Goal: Communication & Community: Participate in discussion

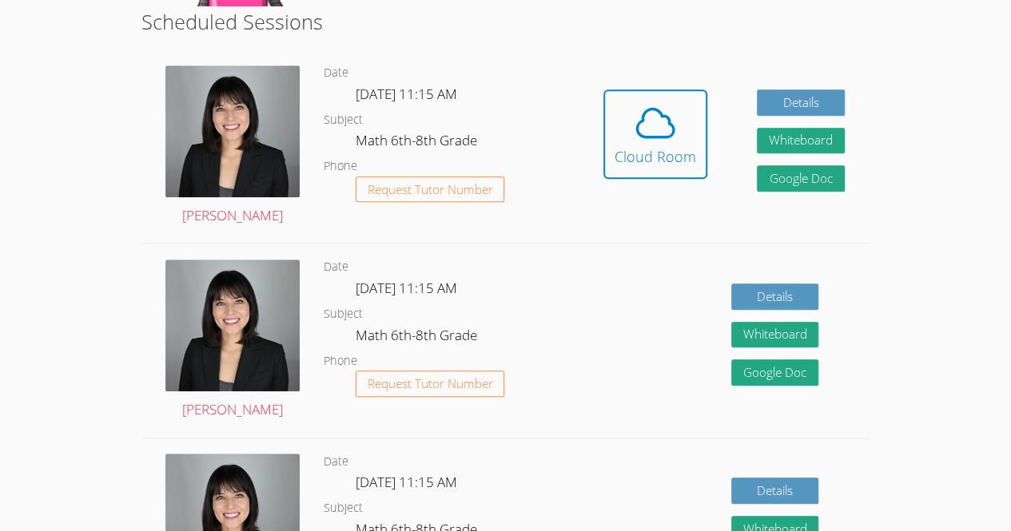
scroll to position [415, 0]
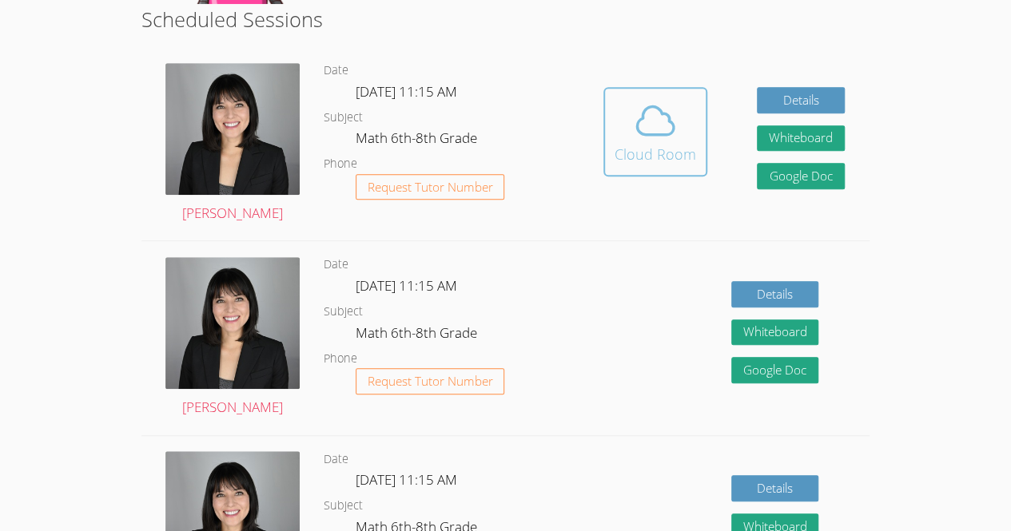
click at [678, 118] on span at bounding box center [655, 120] width 82 height 45
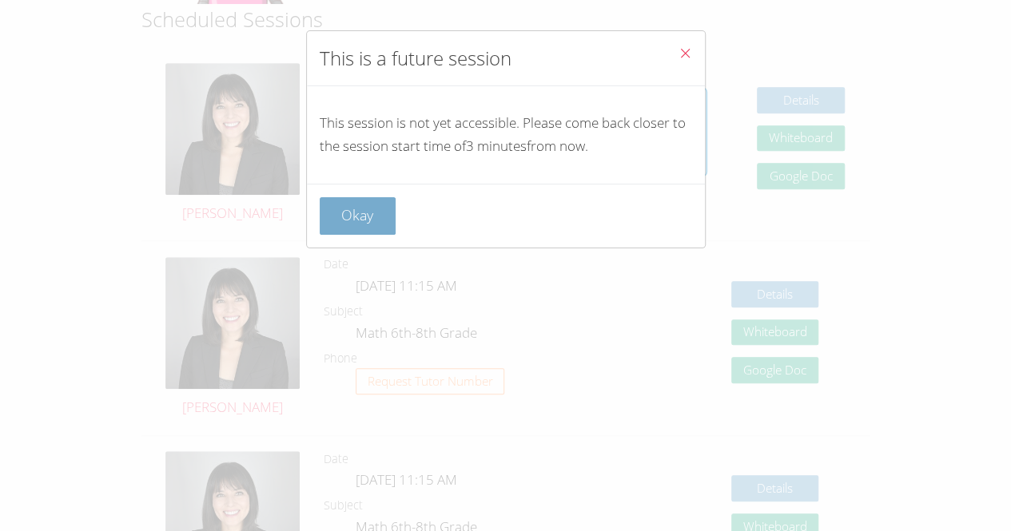
click at [390, 219] on button "Okay" at bounding box center [358, 216] width 77 height 38
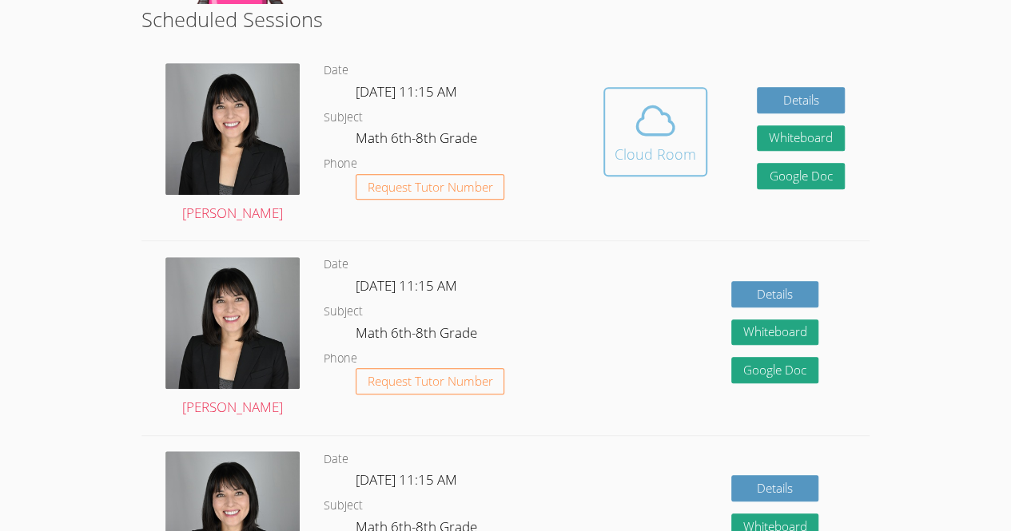
click at [676, 126] on icon at bounding box center [655, 120] width 45 height 45
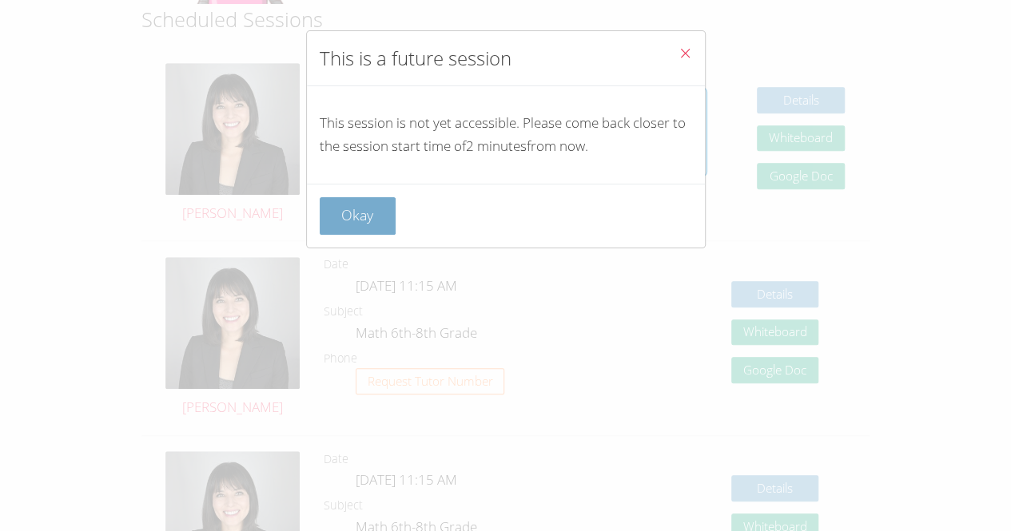
click at [368, 227] on button "Okay" at bounding box center [358, 216] width 77 height 38
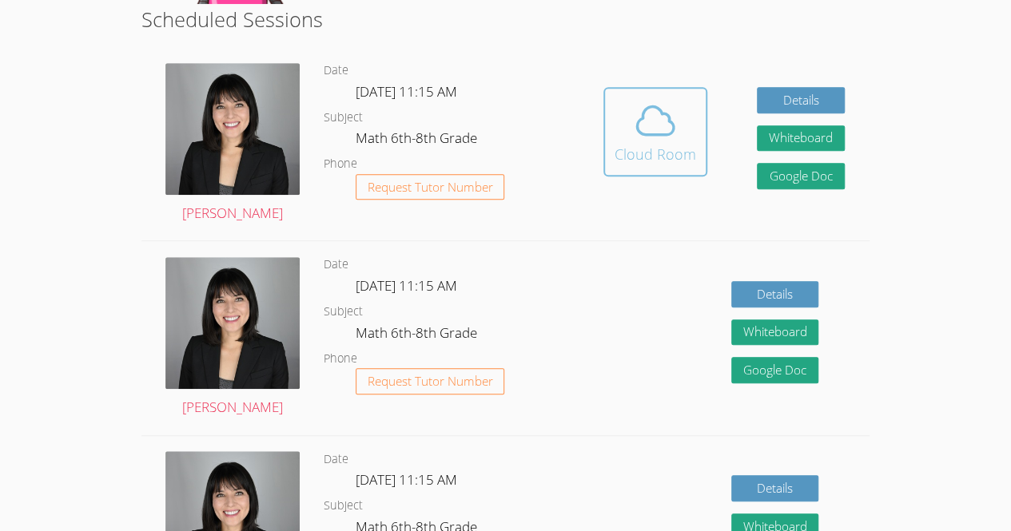
click at [687, 143] on div "Cloud Room" at bounding box center [655, 154] width 82 height 22
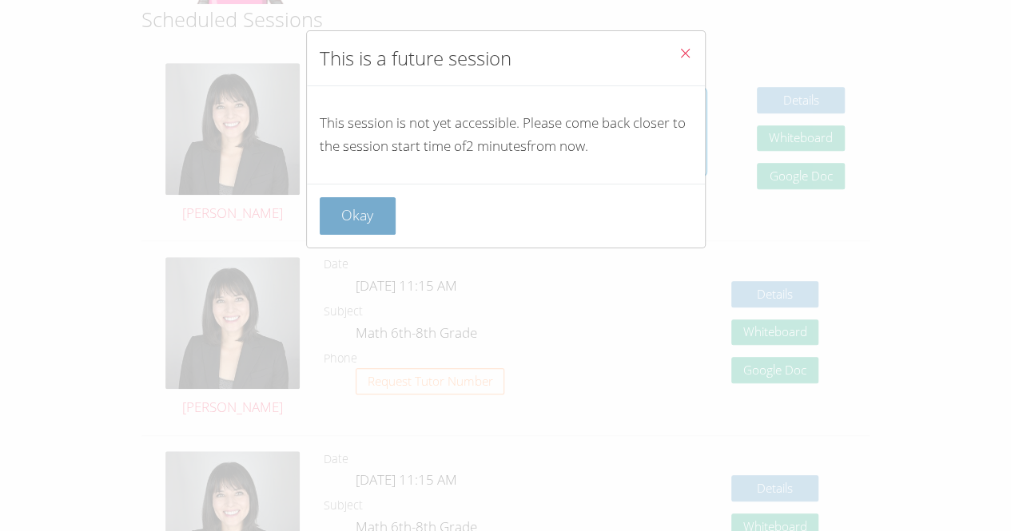
click at [384, 217] on button "Okay" at bounding box center [358, 216] width 77 height 38
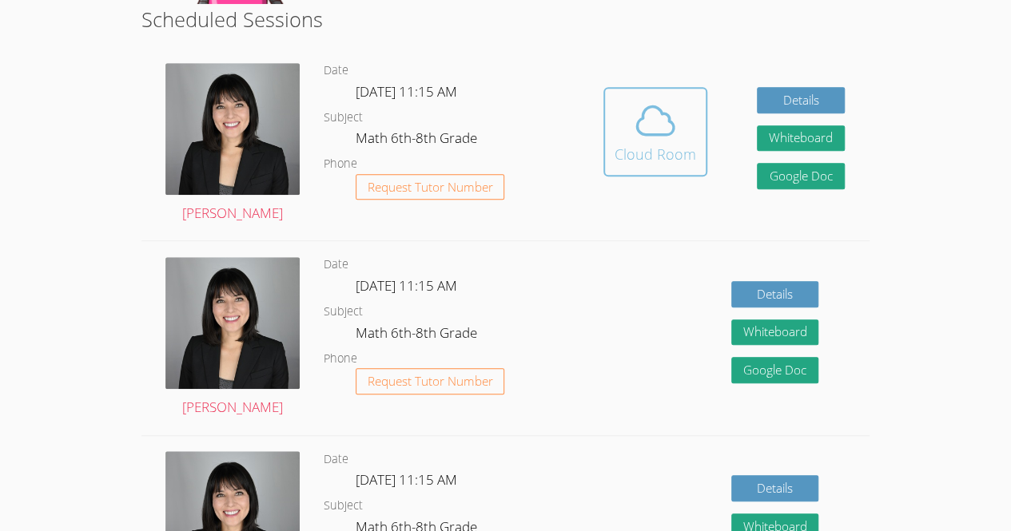
click at [669, 97] on button "Cloud Room" at bounding box center [655, 131] width 104 height 89
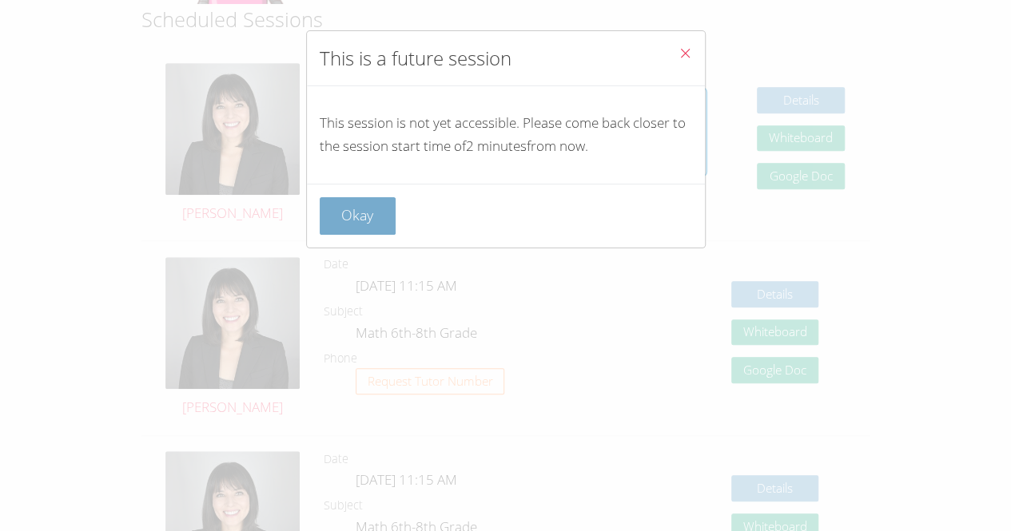
click at [368, 212] on button "Okay" at bounding box center [358, 216] width 77 height 38
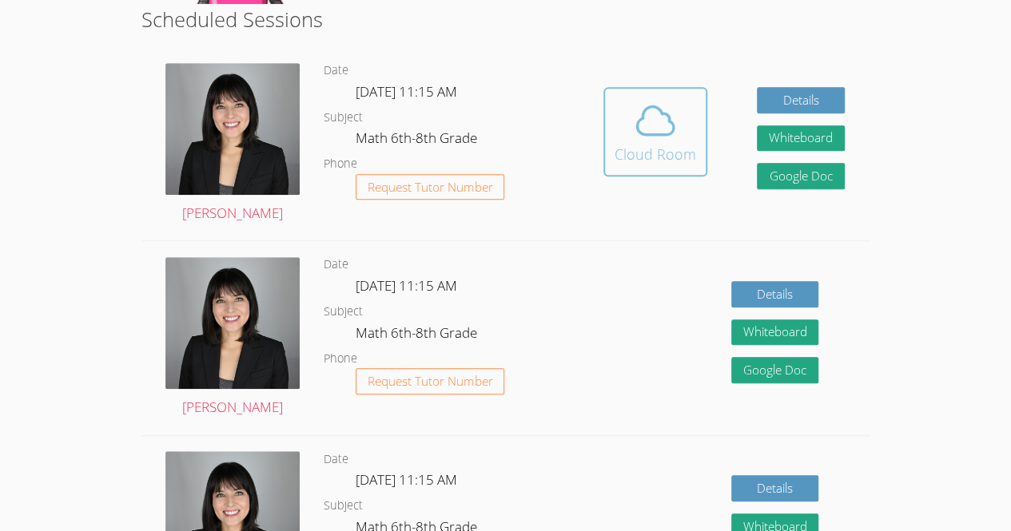
click at [681, 137] on span at bounding box center [655, 120] width 82 height 45
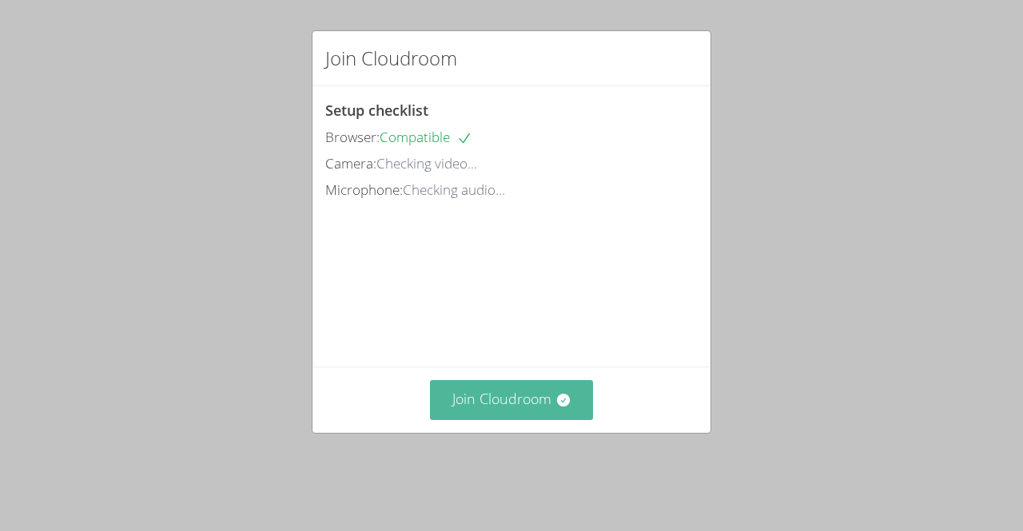
click at [493, 419] on button "Join Cloudroom" at bounding box center [512, 399] width 164 height 39
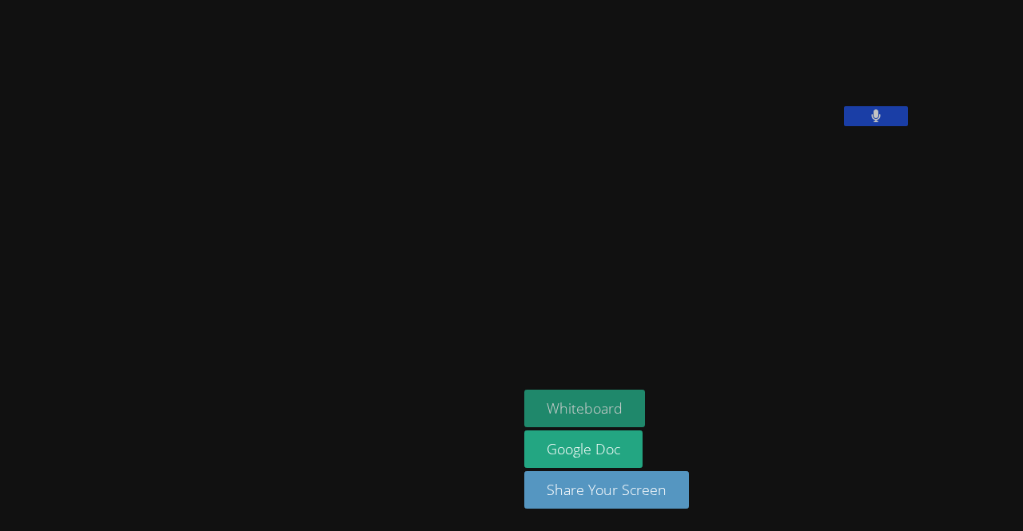
click at [524, 406] on button "Whiteboard" at bounding box center [584, 409] width 121 height 38
click at [794, 240] on aside "[PERSON_NAME] Whiteboard Google Doc Share Your Screen" at bounding box center [718, 265] width 400 height 531
click at [844, 126] on button at bounding box center [876, 116] width 64 height 20
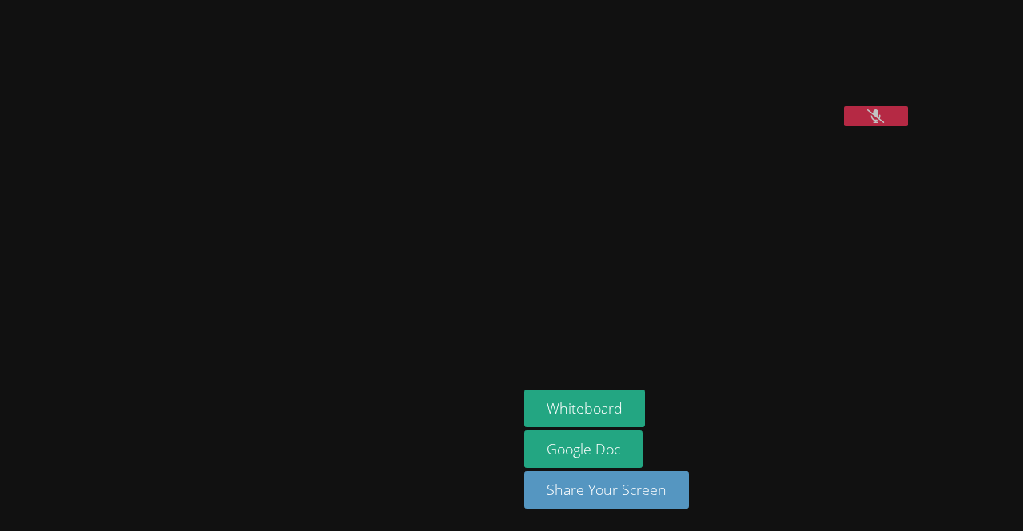
click at [844, 126] on button at bounding box center [876, 116] width 64 height 20
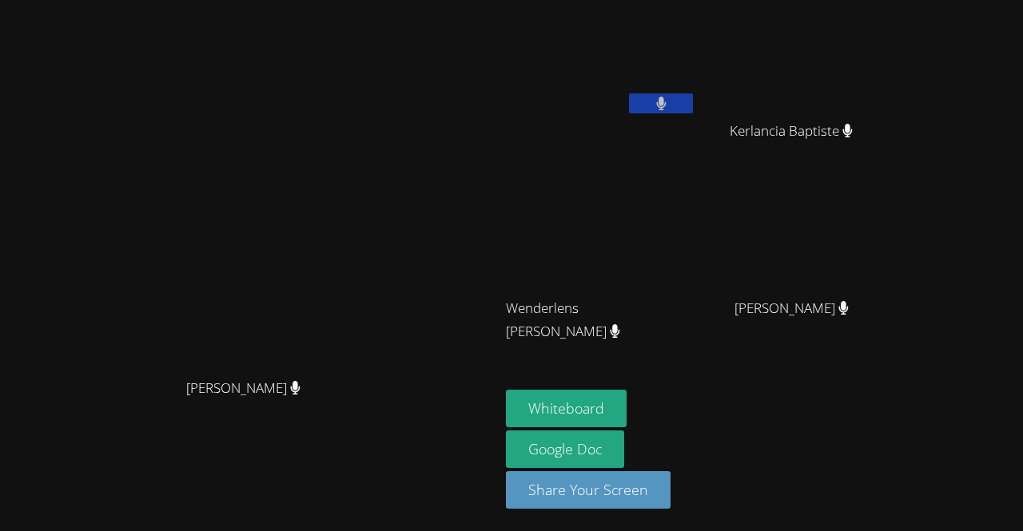
click at [893, 71] on video at bounding box center [797, 59] width 190 height 107
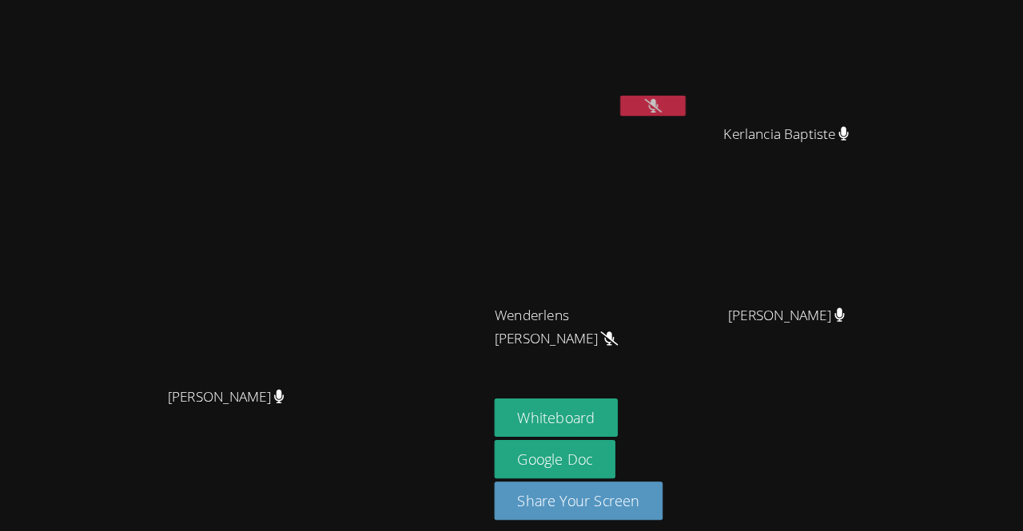
click at [693, 105] on button at bounding box center [661, 103] width 64 height 20
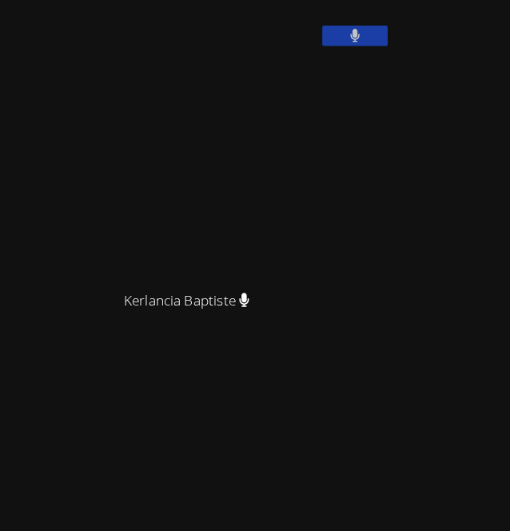
scroll to position [427, 0]
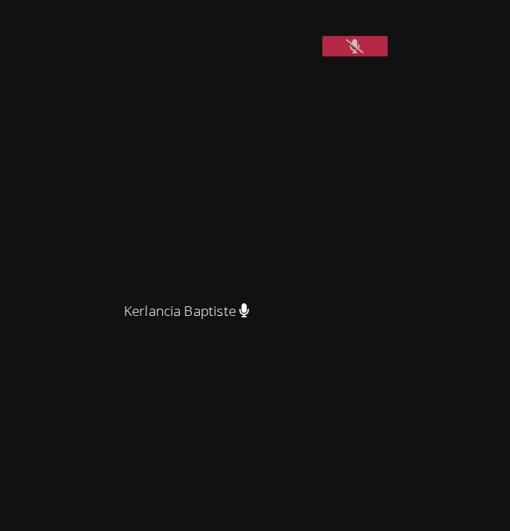
click at [354, 52] on icon at bounding box center [357, 45] width 17 height 14
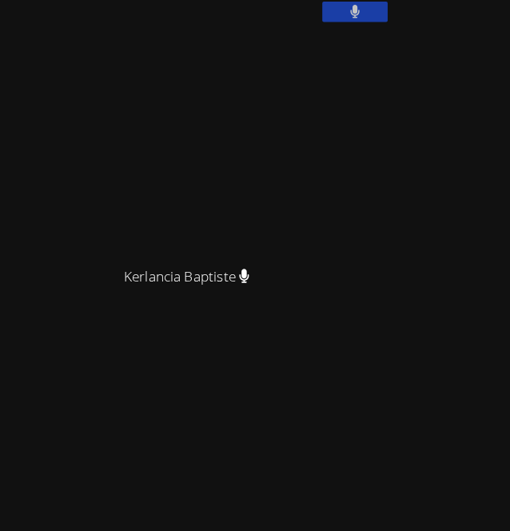
scroll to position [468, 0]
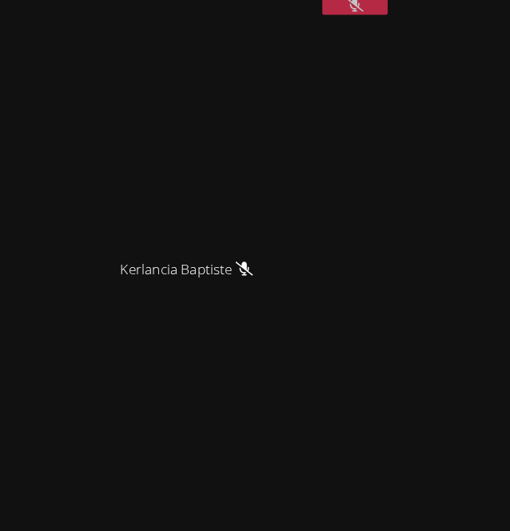
click at [368, 14] on button at bounding box center [358, 4] width 64 height 20
click at [388, 14] on button at bounding box center [358, 4] width 64 height 20
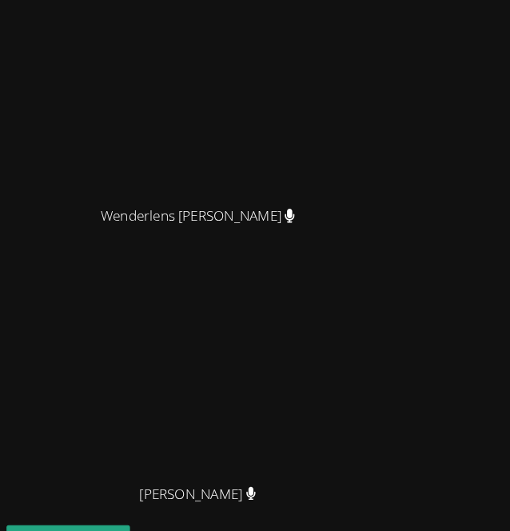
scroll to position [780, 0]
click at [80, 373] on video at bounding box center [200, 368] width 240 height 217
click at [80, 361] on video at bounding box center [200, 368] width 240 height 217
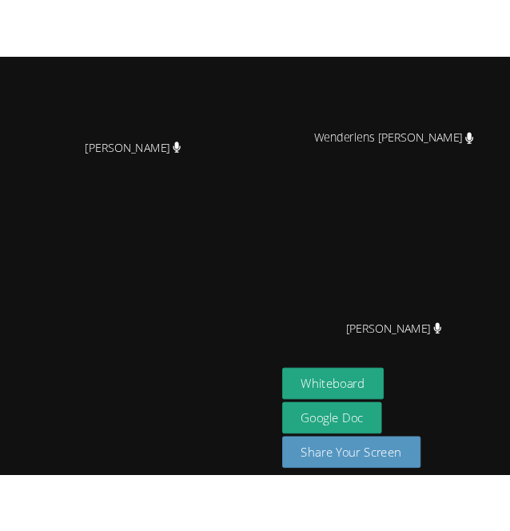
scroll to position [152, 0]
